Goal: Register for event/course

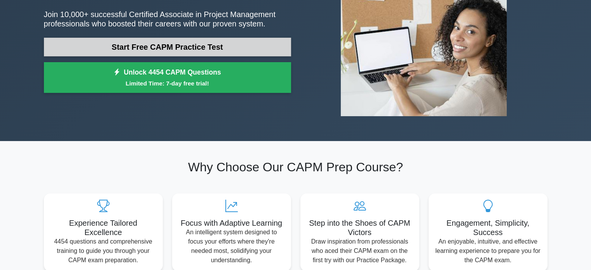
click at [145, 47] on link "Start Free CAPM Practice Test" at bounding box center [167, 47] width 247 height 19
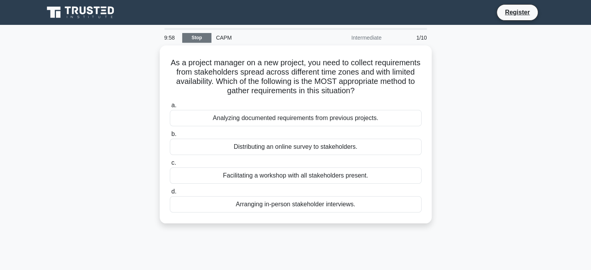
click at [200, 40] on link "Stop" at bounding box center [196, 38] width 29 height 10
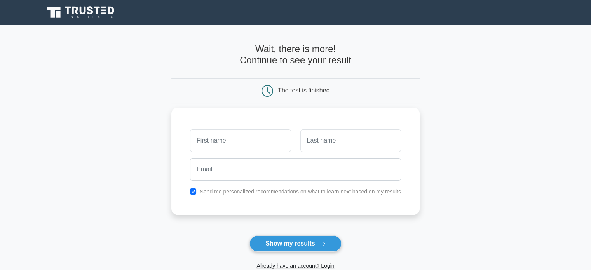
click at [218, 143] on input "text" at bounding box center [240, 140] width 101 height 23
type input "PMISample"
drag, startPoint x: 194, startPoint y: 136, endPoint x: 139, endPoint y: 136, distance: 54.8
click at [139, 136] on main "Wait, there is more! Continue to see your result The test is finished PMISample" at bounding box center [295, 165] width 591 height 280
click at [338, 143] on input "text" at bounding box center [351, 140] width 101 height 23
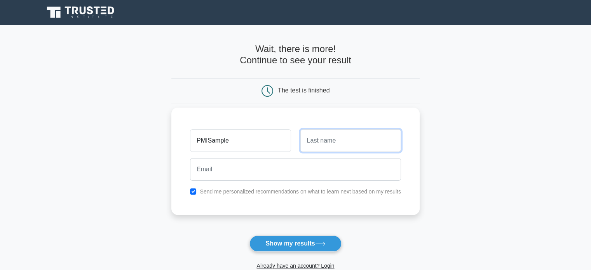
paste input "PMISample"
type input "PMISample"
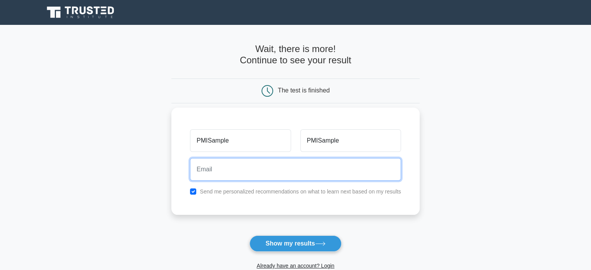
click at [251, 172] on input "email" at bounding box center [295, 169] width 211 height 23
paste input "PMISample"
type input "PMISample@yopmail.com"
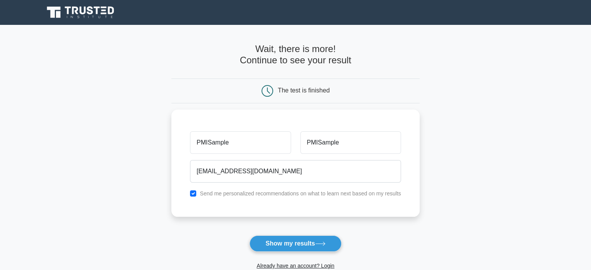
click at [292, 245] on button "Show my results" at bounding box center [296, 244] width 92 height 16
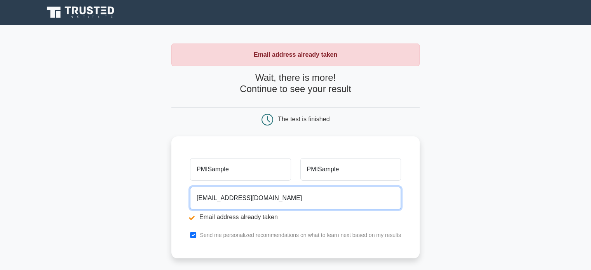
click at [227, 199] on input "[EMAIL_ADDRESS][DOMAIN_NAME]" at bounding box center [295, 198] width 211 height 23
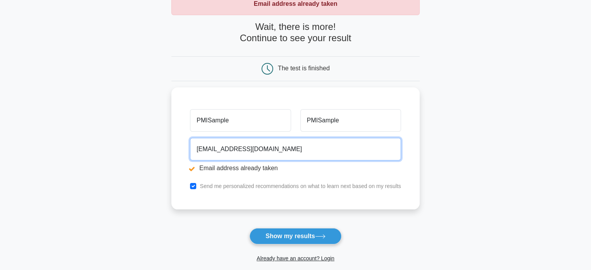
scroll to position [52, 0]
type input "PMISample1@yopmail.com"
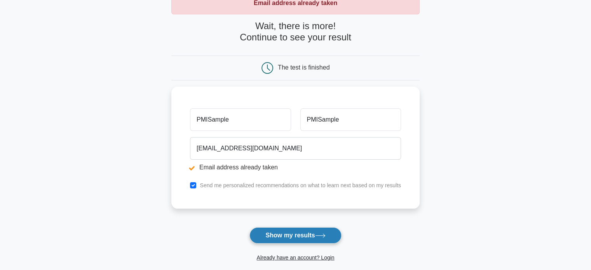
click at [278, 237] on button "Show my results" at bounding box center [296, 235] width 92 height 16
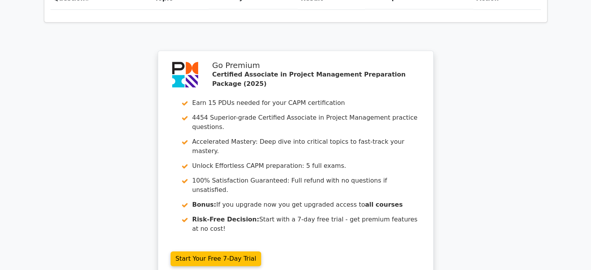
scroll to position [714, 0]
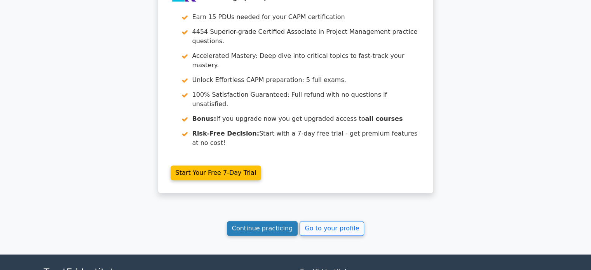
click at [266, 221] on link "Continue practicing" at bounding box center [262, 228] width 71 height 15
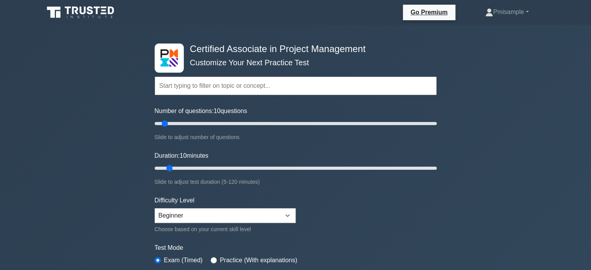
click at [201, 82] on input "text" at bounding box center [296, 86] width 282 height 19
drag, startPoint x: 165, startPoint y: 125, endPoint x: 469, endPoint y: 118, distance: 303.8
type input "200"
click at [437, 119] on input "Number of questions: 200 questions" at bounding box center [296, 123] width 282 height 9
click at [203, 222] on div "Difficulty Level Beginner Intermediate Expert Choose based on your current skil…" at bounding box center [225, 215] width 141 height 38
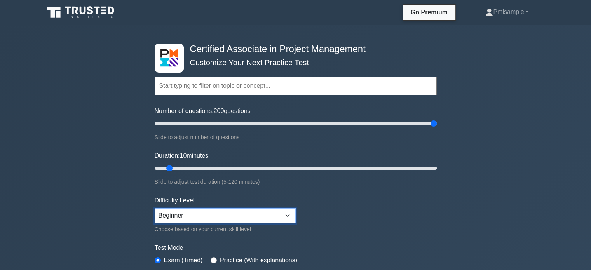
click at [203, 217] on select "Beginner Intermediate Expert" at bounding box center [225, 215] width 141 height 15
select select "expert"
click at [155, 208] on select "Beginner Intermediate Expert" at bounding box center [225, 215] width 141 height 15
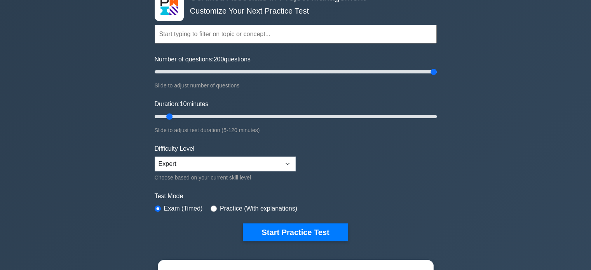
click at [209, 212] on div "Test Mode Exam (Timed) Practice (With explanations)" at bounding box center [296, 203] width 282 height 23
click at [211, 209] on input "radio" at bounding box center [214, 209] width 6 height 6
radio input "true"
click at [168, 210] on label "Exam (Timed)" at bounding box center [183, 208] width 39 height 9
click at [159, 207] on input "radio" at bounding box center [158, 209] width 6 height 6
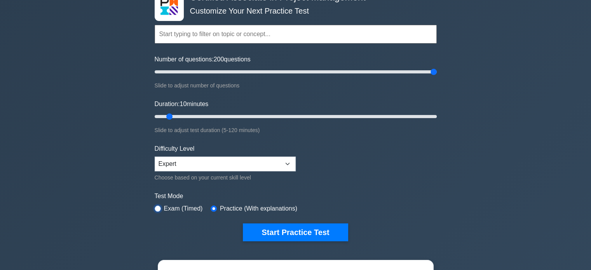
radio input "true"
click at [264, 73] on input "Number of questions: 200 questions" at bounding box center [296, 71] width 282 height 9
drag, startPoint x: 401, startPoint y: 71, endPoint x: 319, endPoint y: 65, distance: 82.3
click at [401, 71] on input "Number of questions: 175 questions" at bounding box center [296, 71] width 282 height 9
click at [260, 163] on select "Beginner Intermediate Expert" at bounding box center [225, 164] width 141 height 15
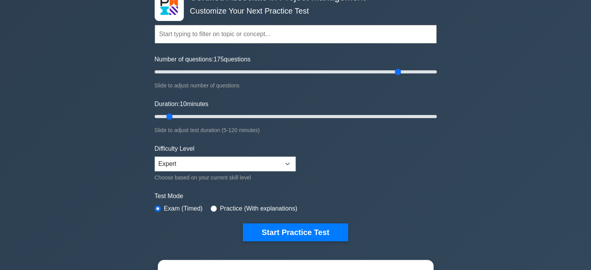
click at [403, 161] on form "Topics Project Scope Management Project Time Management Project Cost Management…" at bounding box center [296, 121] width 282 height 240
drag, startPoint x: 398, startPoint y: 68, endPoint x: 203, endPoint y: 146, distance: 210.5
click at [289, 77] on input "Number of questions: 135 questions" at bounding box center [296, 71] width 282 height 9
drag, startPoint x: 288, startPoint y: 69, endPoint x: 115, endPoint y: 68, distance: 172.3
type input "5"
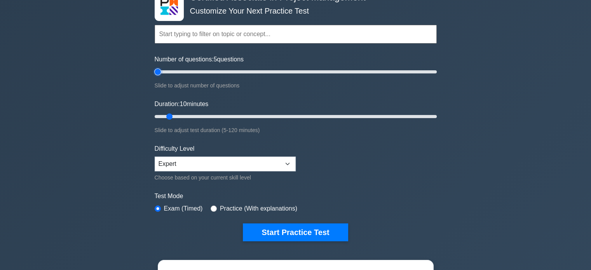
click at [155, 70] on input "Number of questions: 5 questions" at bounding box center [296, 71] width 282 height 9
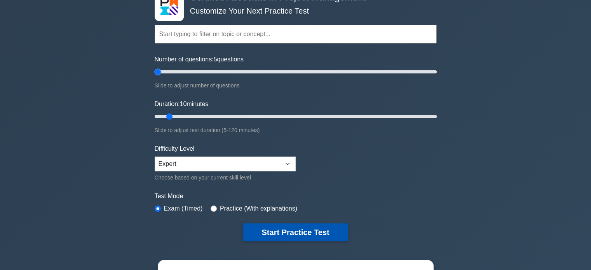
click at [294, 233] on button "Start Practice Test" at bounding box center [295, 233] width 105 height 18
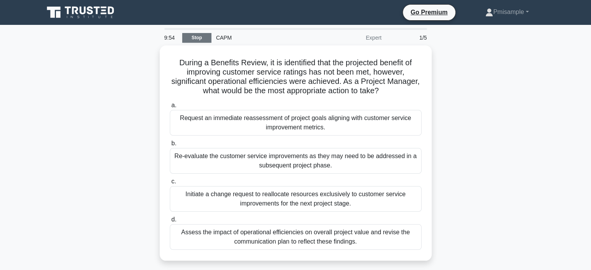
click at [196, 38] on link "Stop" at bounding box center [196, 38] width 29 height 10
